Goal: Task Accomplishment & Management: Manage account settings

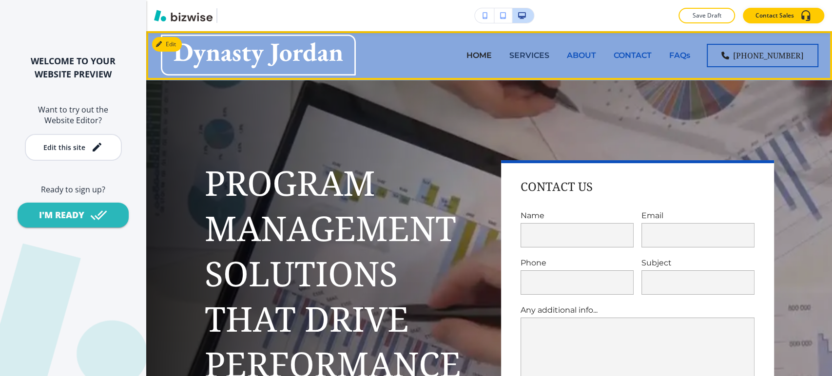
click at [532, 54] on p "SERVICES" at bounding box center [530, 55] width 40 height 11
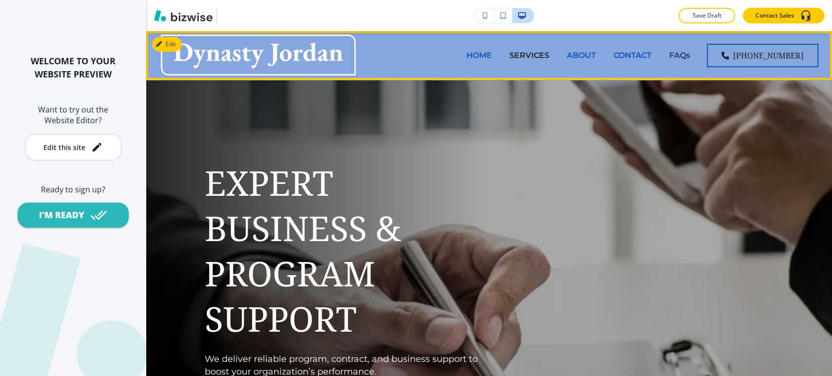
click at [690, 52] on p "FAQs" at bounding box center [679, 55] width 21 height 11
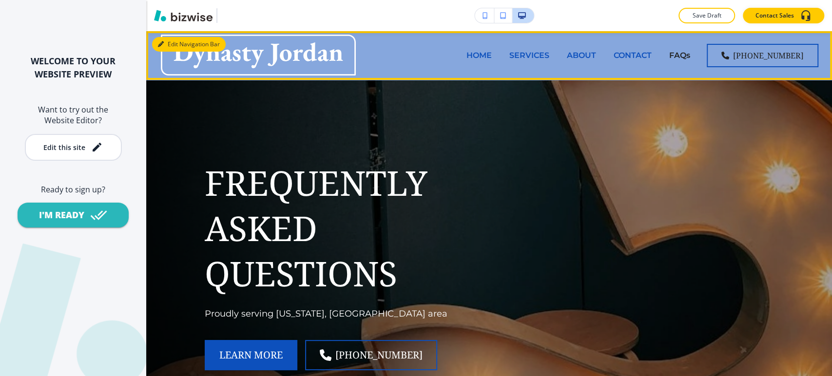
click at [180, 45] on button "Edit Navigation Bar" at bounding box center [189, 44] width 74 height 15
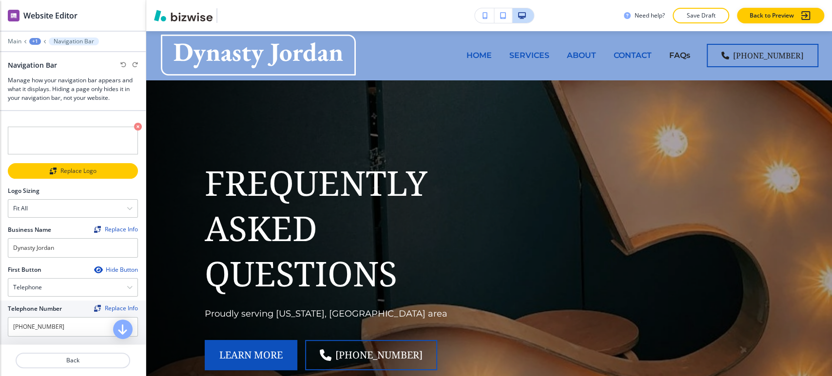
click at [79, 168] on div "Replace Logo" at bounding box center [73, 171] width 128 height 7
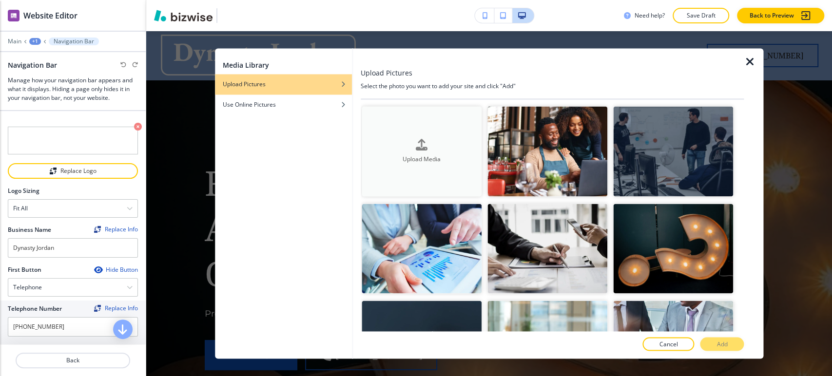
click at [433, 137] on button "Upload Media" at bounding box center [422, 151] width 120 height 90
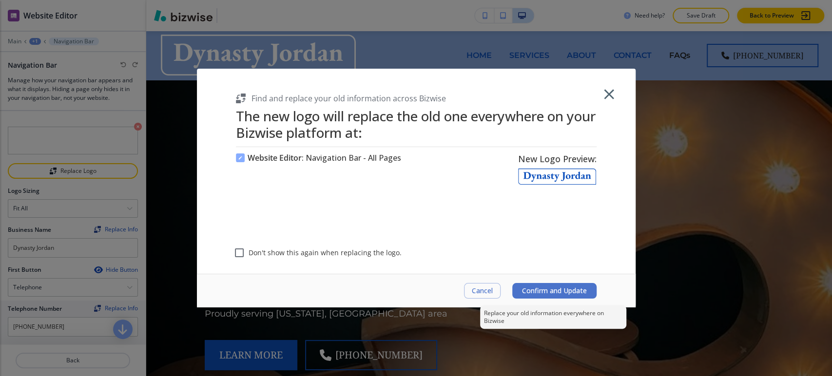
click at [545, 296] on button "Confirm and Update" at bounding box center [554, 291] width 84 height 16
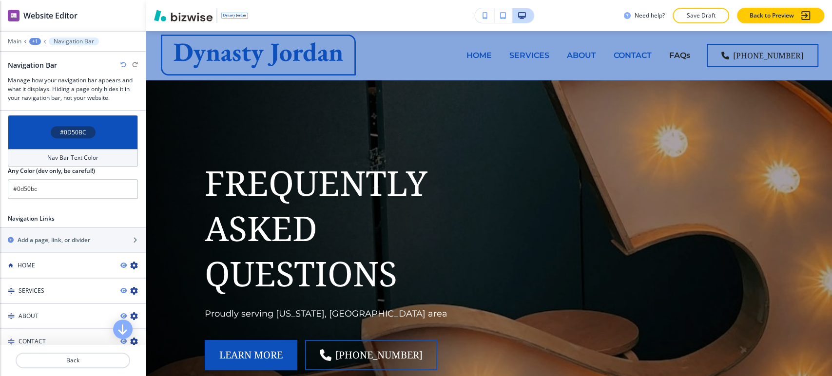
scroll to position [325, 0]
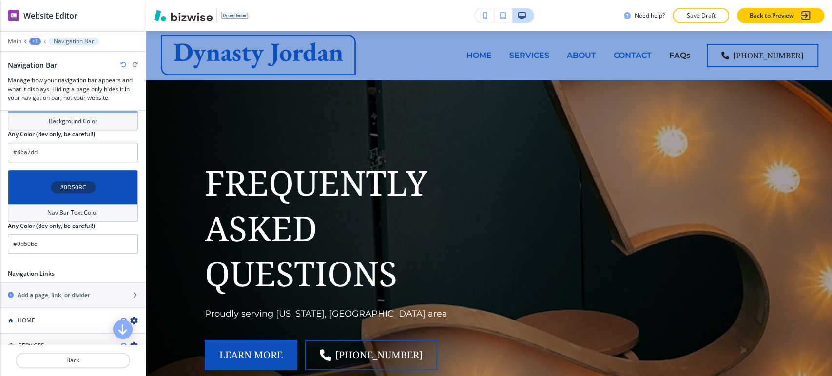
click at [80, 212] on h4 "Nav Bar Text Color" at bounding box center [72, 213] width 51 height 9
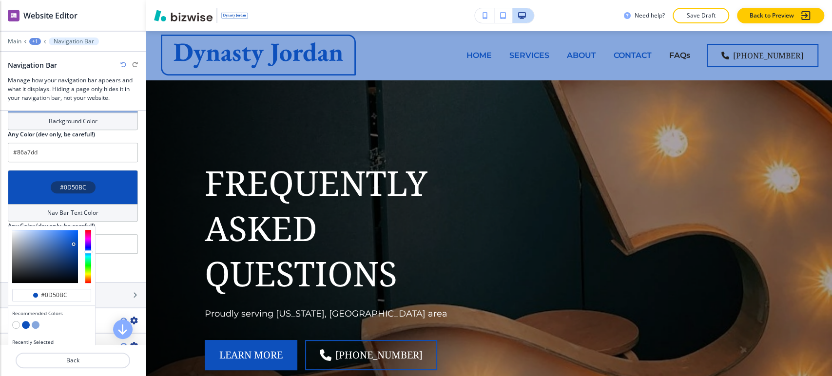
click at [16, 321] on button "button" at bounding box center [16, 325] width 8 height 8
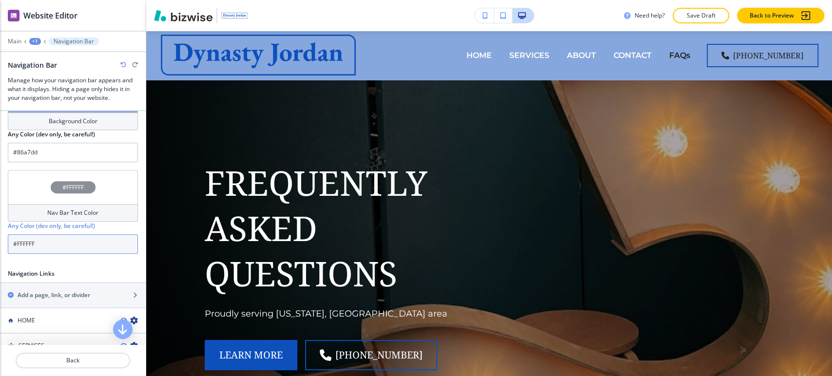
click at [70, 242] on input "#FFFFFF" at bounding box center [73, 245] width 130 height 20
click at [75, 218] on div "Nav Bar Text Color" at bounding box center [73, 213] width 130 height 18
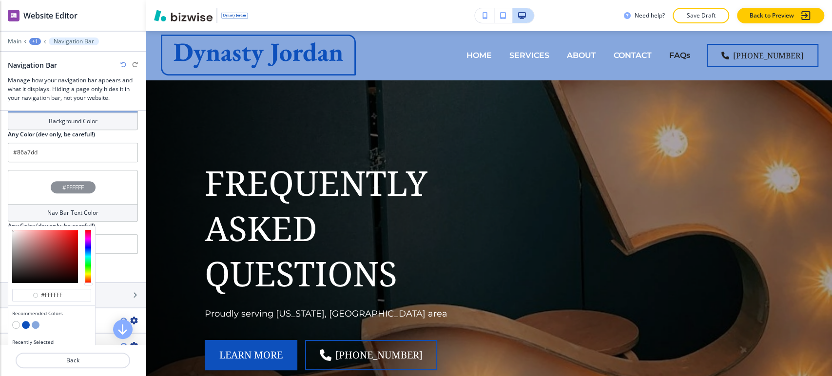
click at [25, 321] on button "button" at bounding box center [26, 325] width 8 height 8
type input "#0d50bc"
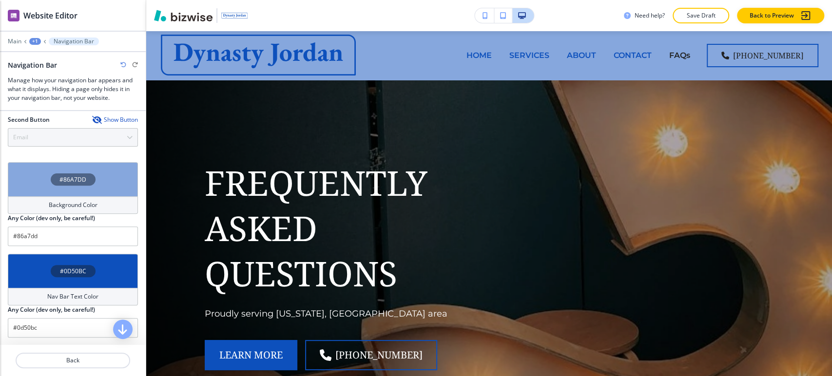
scroll to position [216, 0]
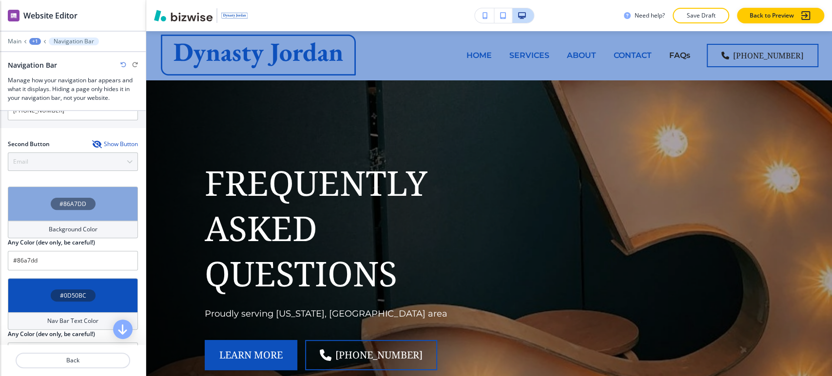
click at [91, 225] on h4 "Background Color" at bounding box center [73, 229] width 49 height 9
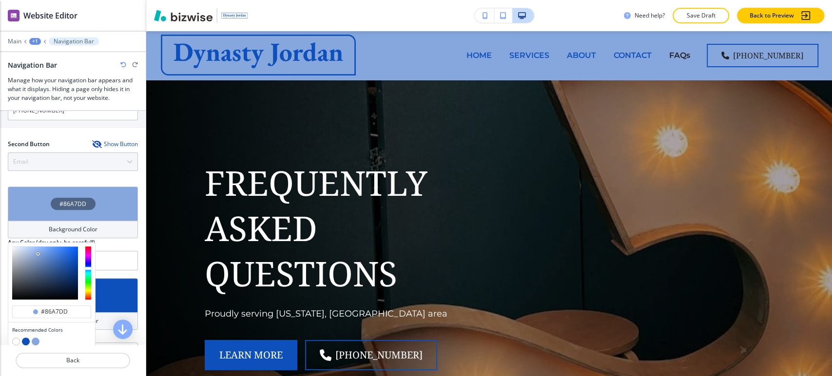
click at [18, 340] on button "button" at bounding box center [16, 342] width 8 height 8
type input "#FFFFFF"
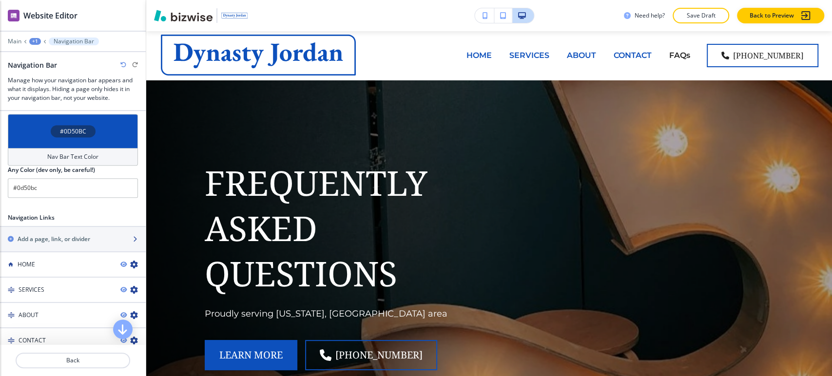
scroll to position [325, 0]
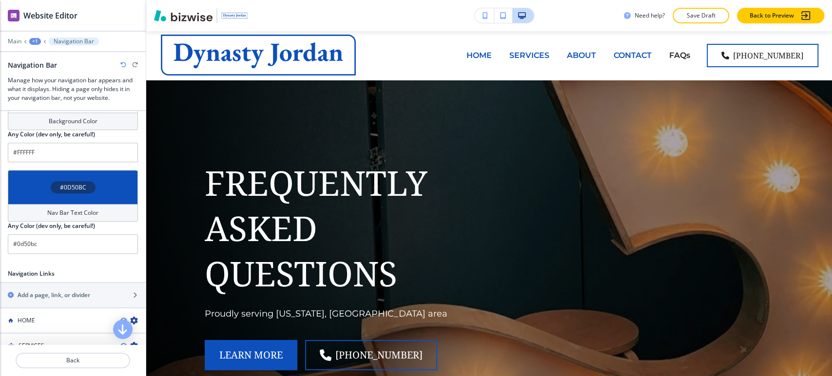
click at [85, 211] on h4 "Nav Bar Text Color" at bounding box center [72, 213] width 51 height 9
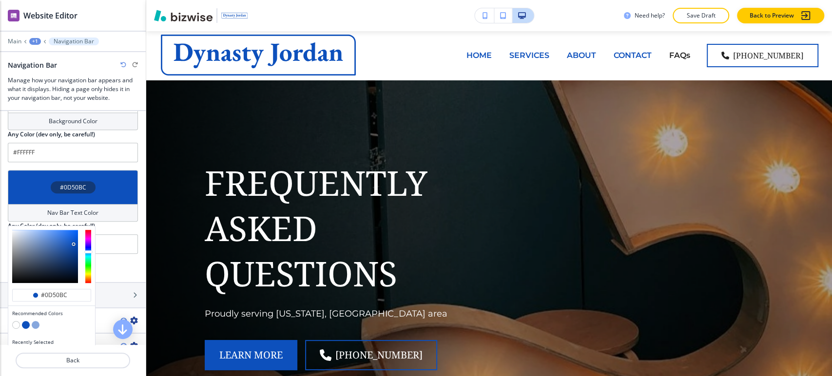
scroll to position [379, 0]
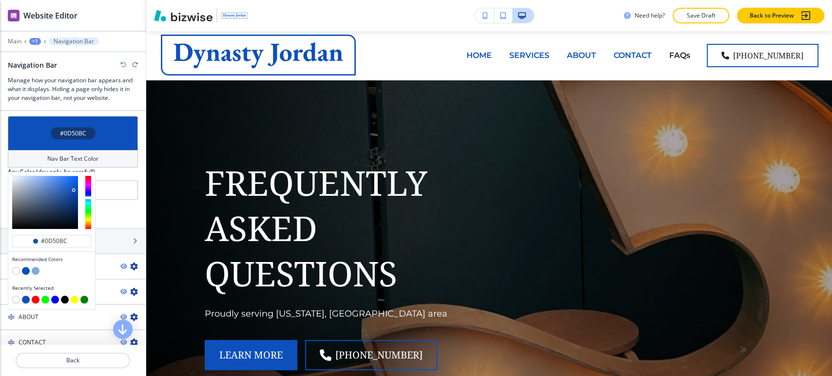
click at [63, 297] on button "button" at bounding box center [65, 300] width 8 height 8
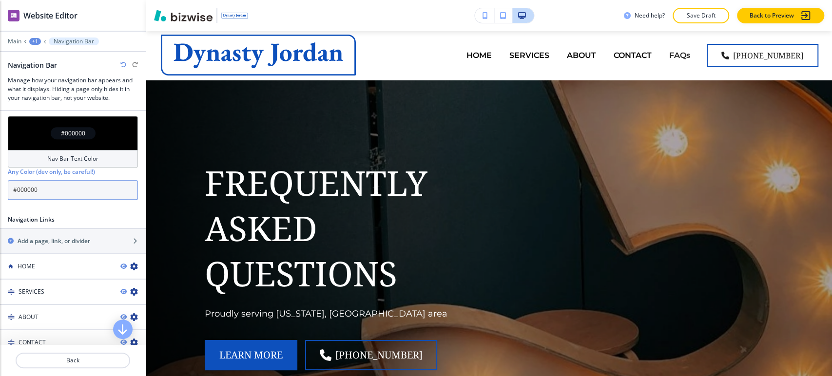
click at [56, 184] on input "#000000" at bounding box center [73, 190] width 130 height 20
click at [70, 150] on div "Nav Bar Text Color" at bounding box center [73, 159] width 130 height 18
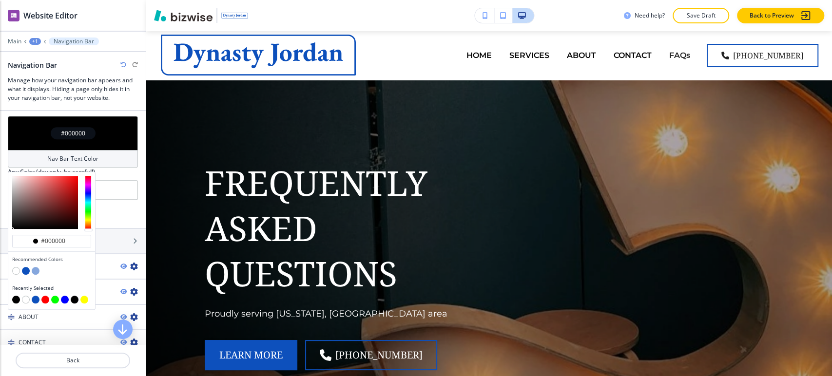
click at [26, 268] on button "button" at bounding box center [26, 271] width 8 height 8
type input "#0d50bc"
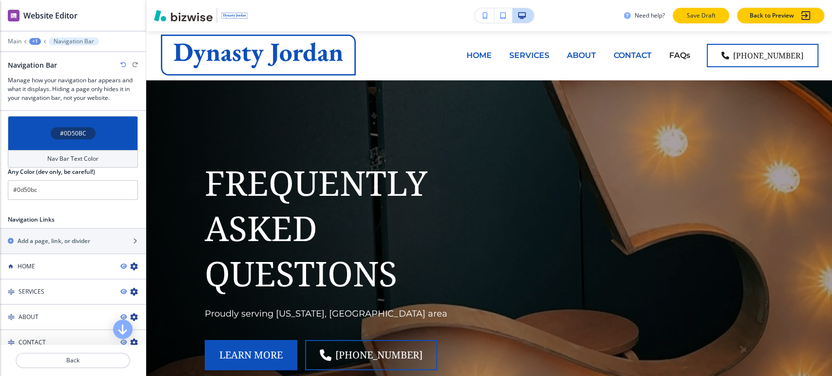
click at [683, 19] on button "Save Draft" at bounding box center [701, 16] width 57 height 16
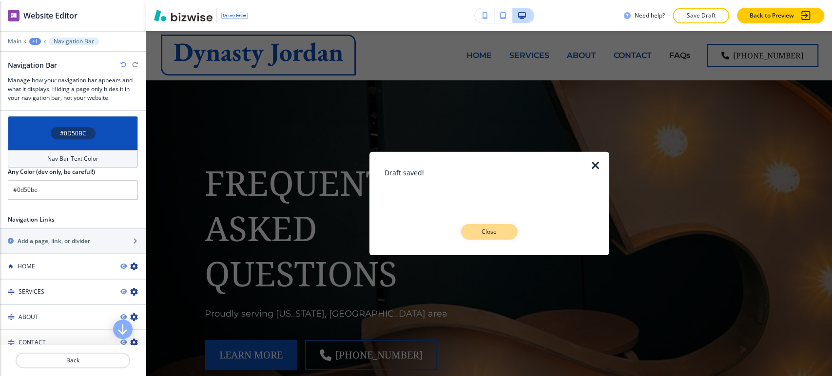
click at [503, 233] on p "Close" at bounding box center [489, 232] width 31 height 9
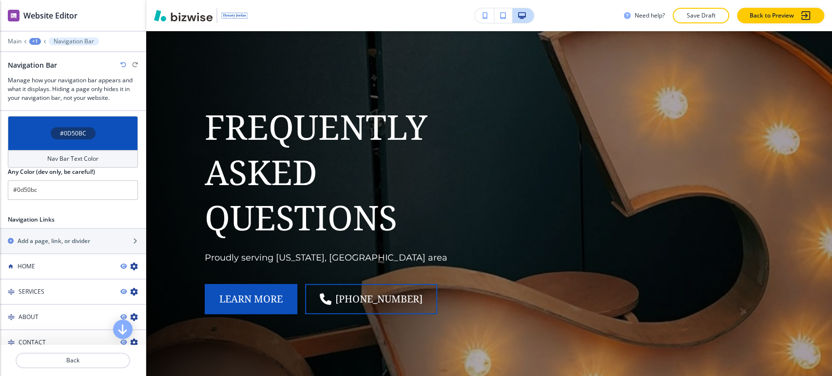
scroll to position [0, 0]
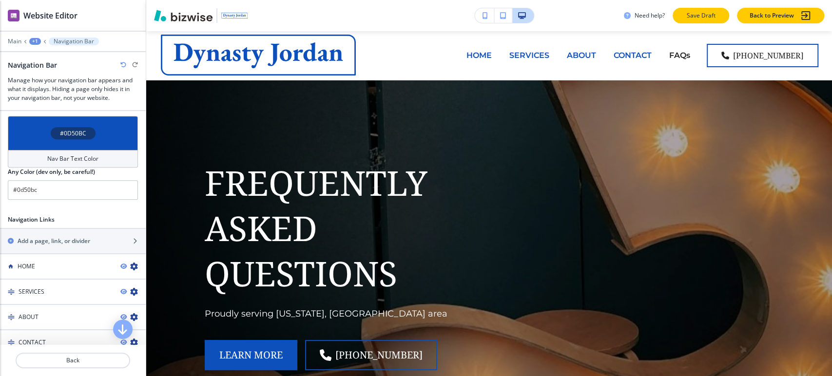
click at [686, 18] on p "Save Draft" at bounding box center [701, 15] width 31 height 9
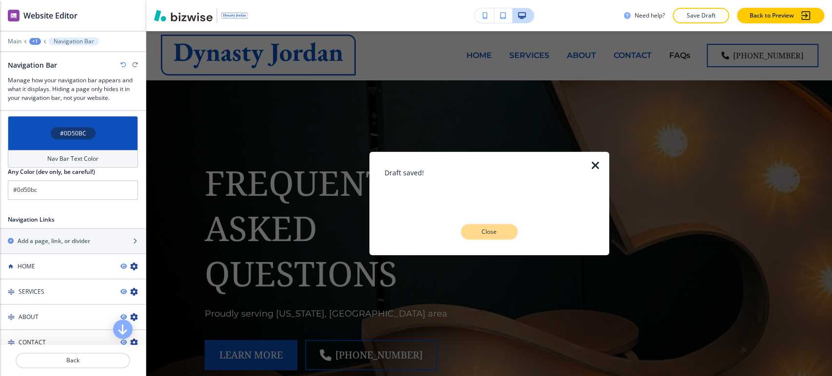
click at [511, 228] on button "Close" at bounding box center [489, 232] width 57 height 16
